Goal: Information Seeking & Learning: Learn about a topic

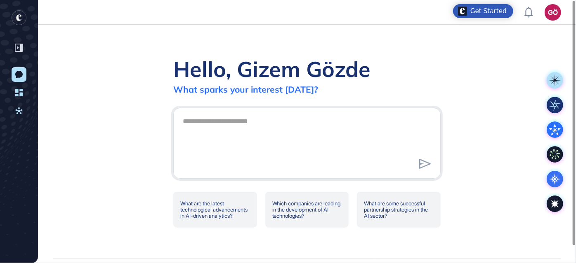
click at [21, 21] on rect "entrapeer-logo" at bounding box center [19, 17] width 15 height 15
click at [17, 47] on icon at bounding box center [18, 48] width 2 height 3
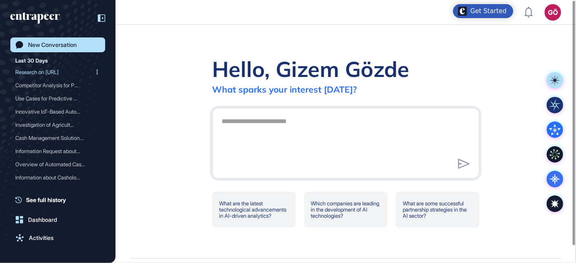
click at [43, 72] on div "Research on [URL]" at bounding box center [54, 72] width 78 height 13
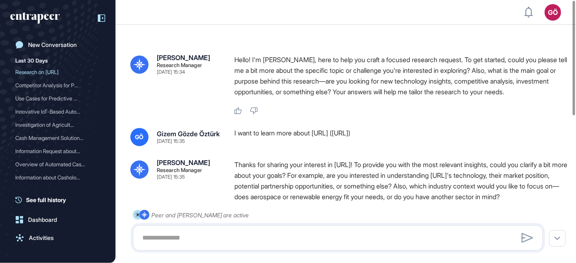
type textarea "**********"
click at [283, 58] on p "Hello! I'm [PERSON_NAME], here to help you craft a focused research request. To…" at bounding box center [400, 75] width 333 height 43
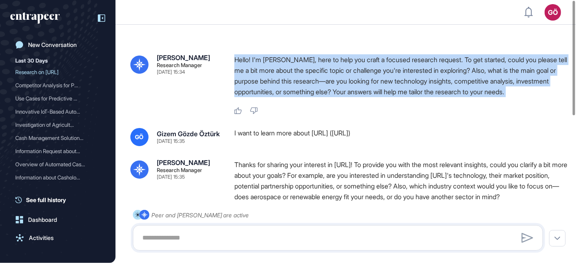
click at [283, 58] on p "Hello! I'm [PERSON_NAME], here to help you craft a focused research request. To…" at bounding box center [400, 75] width 333 height 43
click at [513, 68] on p "Hello! I'm [PERSON_NAME], here to help you craft a focused research request. To…" at bounding box center [400, 75] width 333 height 43
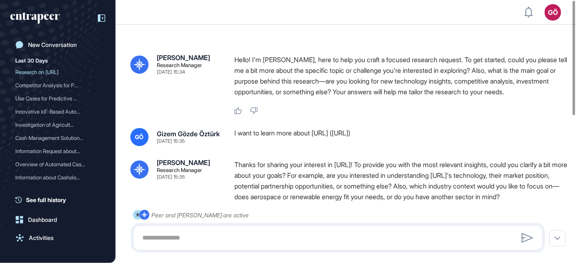
click at [338, 135] on div "I want to learn more about [URL] ([URL])" at bounding box center [400, 137] width 333 height 18
click at [365, 132] on div "I want to learn more about [URL] ([URL])" at bounding box center [400, 137] width 333 height 18
click at [397, 129] on div "I want to learn more about [URL] ([URL])" at bounding box center [400, 137] width 333 height 18
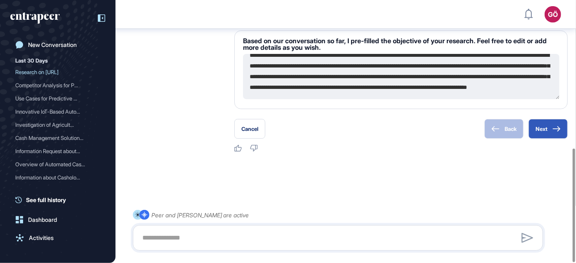
scroll to position [32, 0]
click at [66, 82] on div "Competitor Analysis for P..." at bounding box center [54, 85] width 78 height 13
